Goal: Navigation & Orientation: Find specific page/section

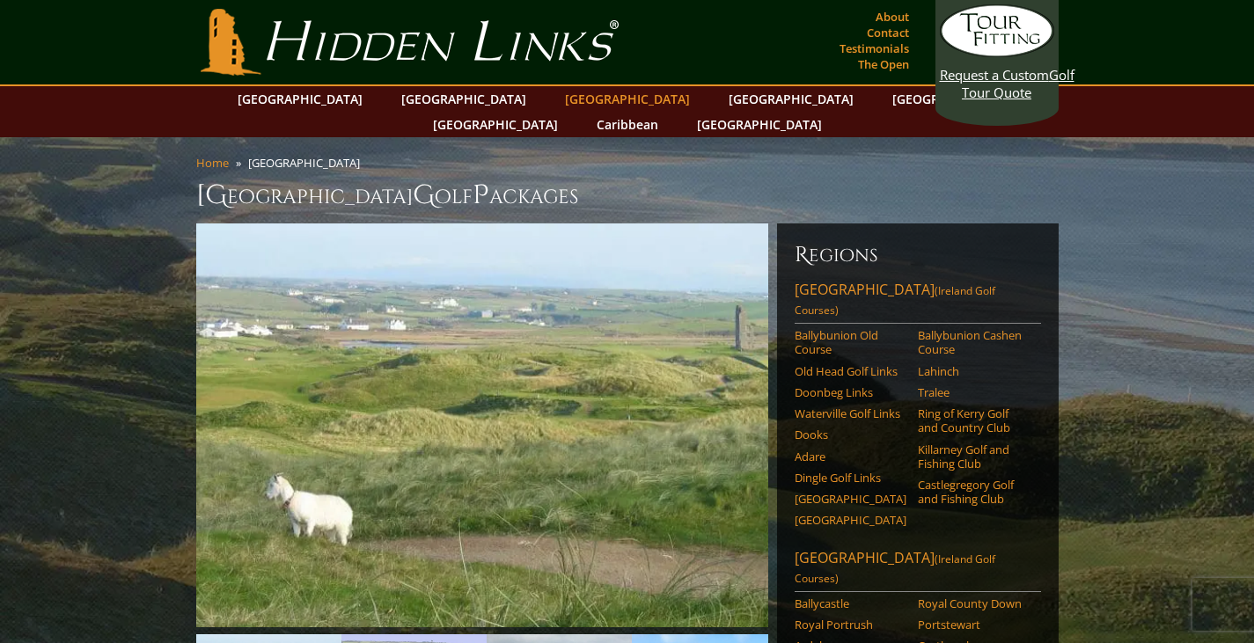
click at [556, 99] on link "[GEOGRAPHIC_DATA]" at bounding box center [627, 99] width 143 height 26
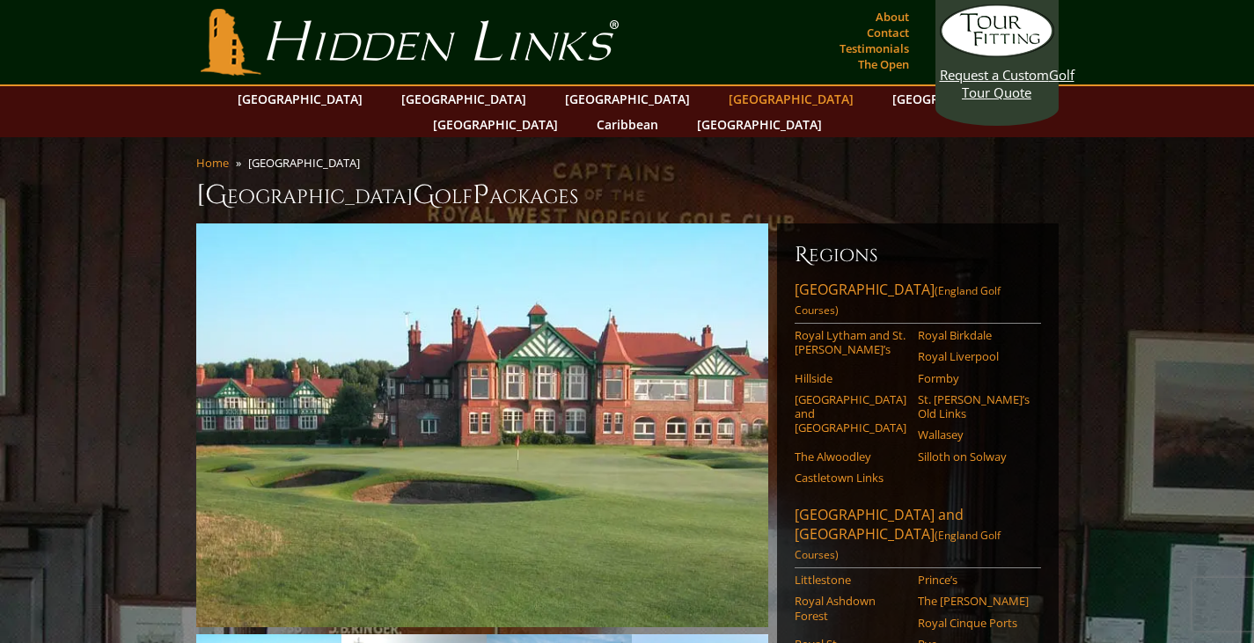
click at [720, 99] on link "[GEOGRAPHIC_DATA]" at bounding box center [791, 99] width 143 height 26
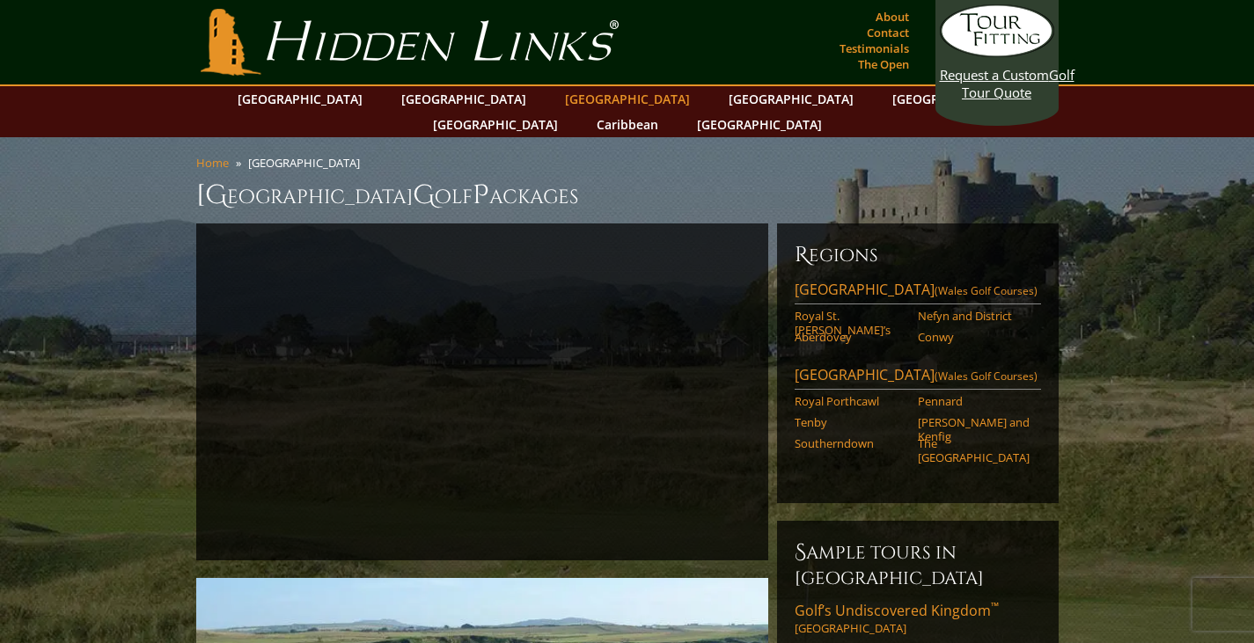
click at [556, 91] on link "[GEOGRAPHIC_DATA]" at bounding box center [627, 99] width 143 height 26
